Goal: Task Accomplishment & Management: Complete application form

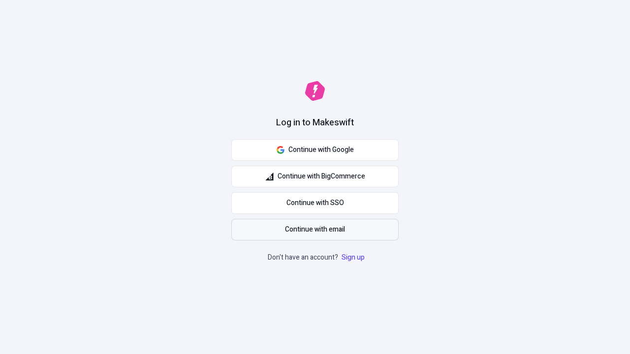
click at [315, 230] on span "Continue with email" at bounding box center [315, 229] width 60 height 11
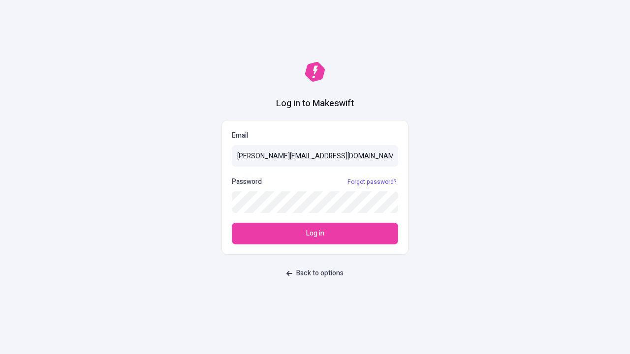
type input "[PERSON_NAME][EMAIL_ADDRESS][DOMAIN_NAME]"
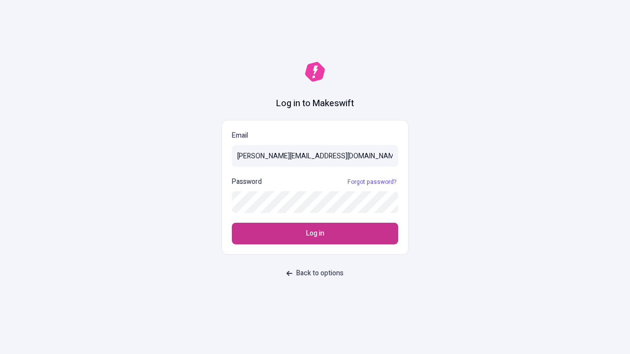
click at [315, 234] on span "Log in" at bounding box center [315, 233] width 18 height 11
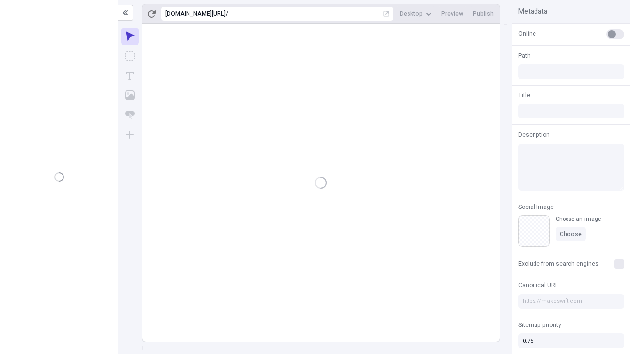
type input "/deep-link-tenuis"
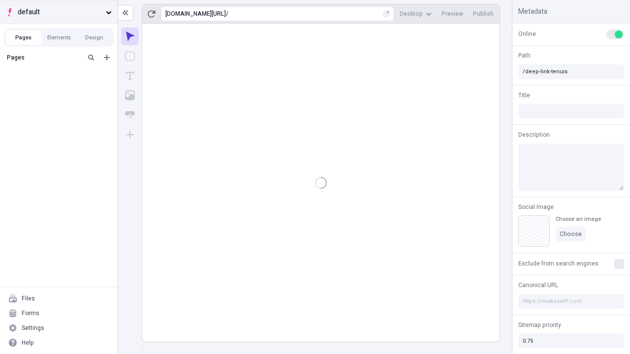
click at [59, 12] on span "default" at bounding box center [60, 12] width 84 height 11
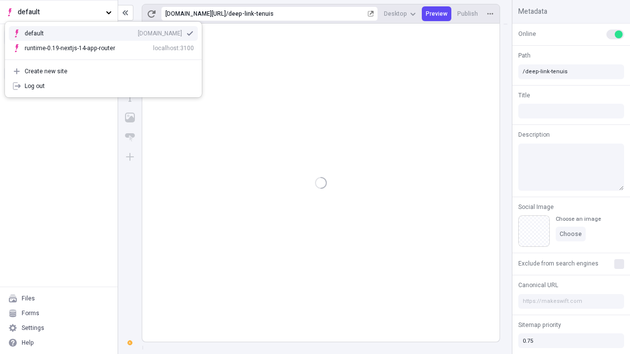
click at [103, 71] on div "Create new site" at bounding box center [109, 71] width 169 height 8
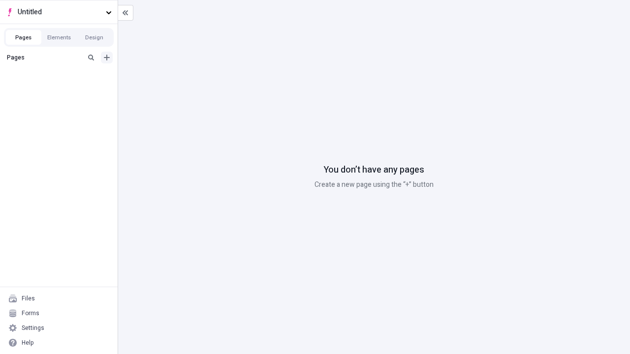
click at [107, 58] on icon "Add new" at bounding box center [107, 58] width 6 height 6
click at [62, 90] on div "Blank page" at bounding box center [61, 89] width 94 height 15
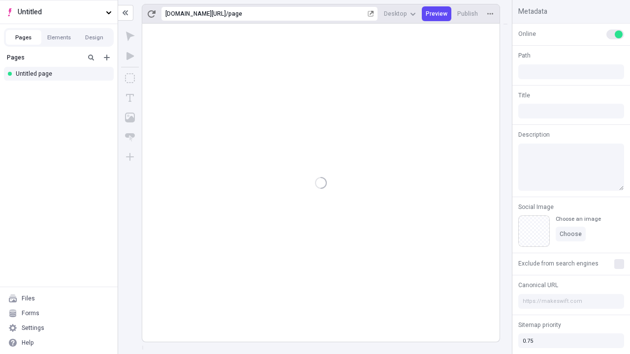
type input "/page"
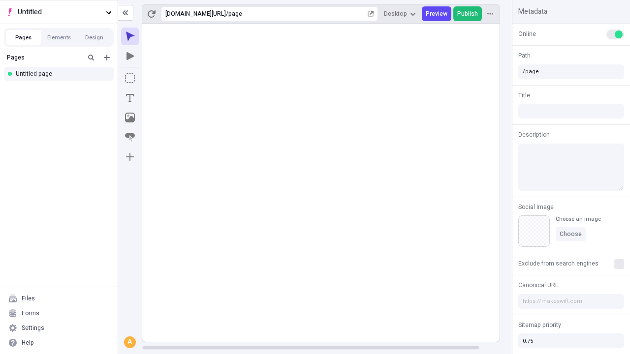
click at [468, 14] on span "Publish" at bounding box center [467, 14] width 21 height 8
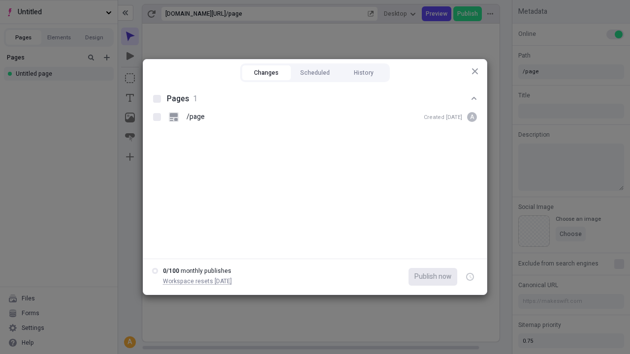
click at [266, 73] on button "Changes" at bounding box center [266, 72] width 49 height 15
click at [157, 99] on div at bounding box center [157, 99] width 8 height 8
checkbox input "true"
click at [470, 277] on icon "button" at bounding box center [470, 277] width 2 height 3
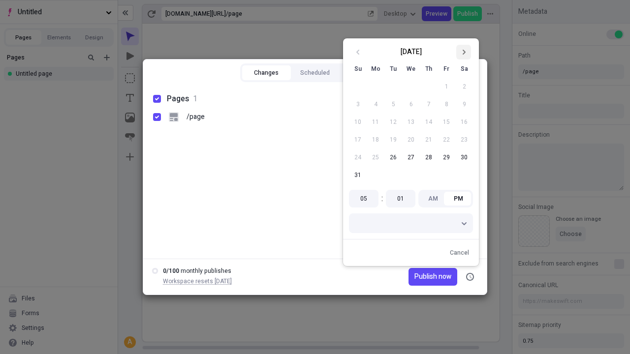
click at [464, 52] on icon "Go to next month" at bounding box center [464, 52] width 6 height 6
click at [419, 277] on span "Publish now" at bounding box center [432, 277] width 37 height 11
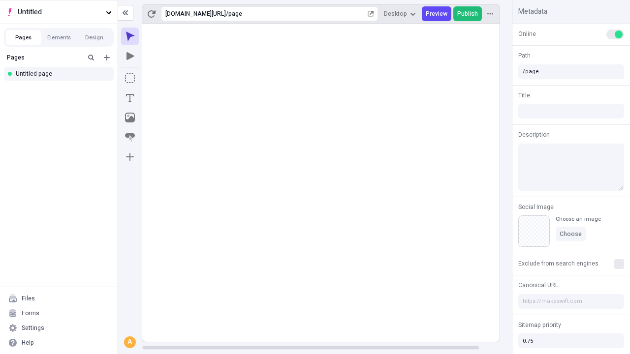
click at [468, 14] on span "Publish" at bounding box center [467, 14] width 21 height 8
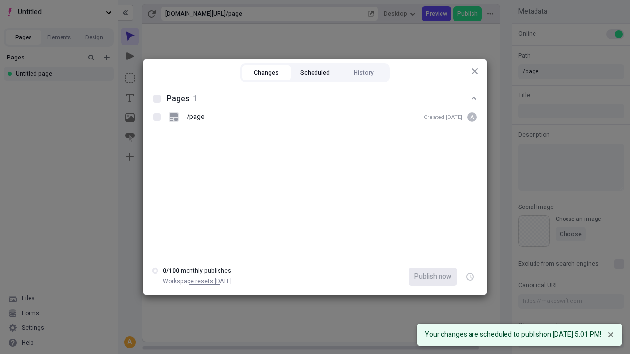
click at [315, 73] on button "Scheduled" at bounding box center [315, 72] width 49 height 15
